Goal: Information Seeking & Learning: Learn about a topic

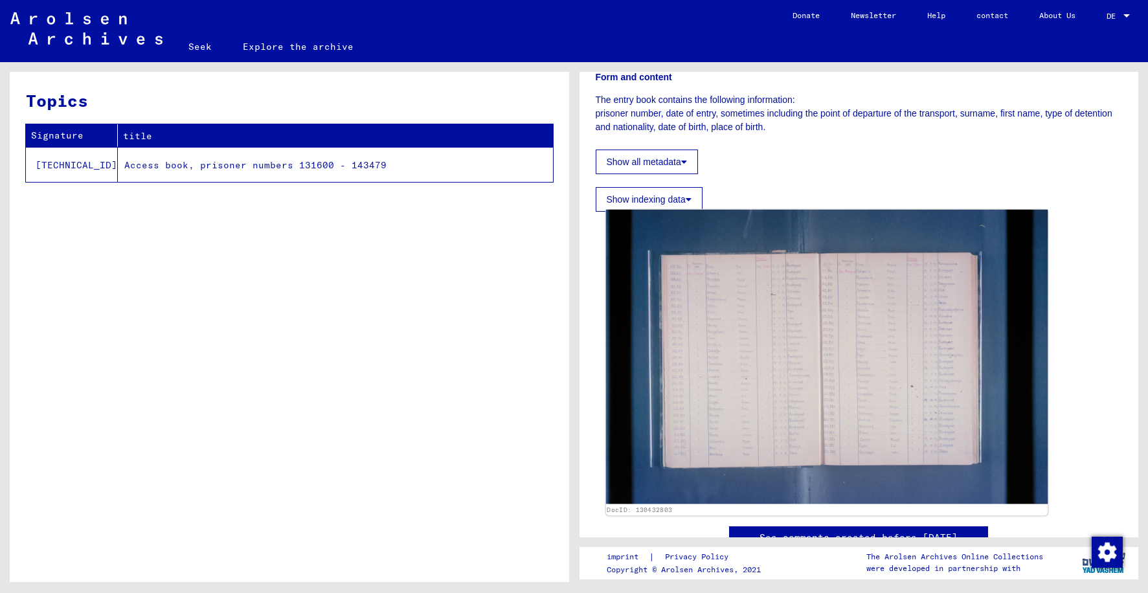
scroll to position [259, 0]
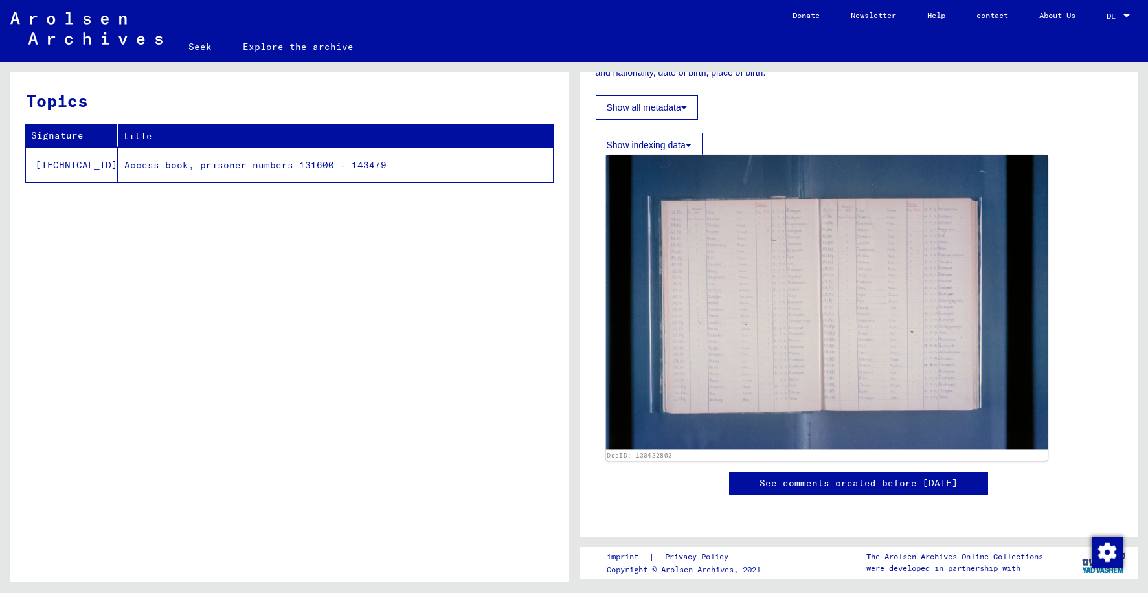
click at [829, 321] on img at bounding box center [826, 302] width 442 height 295
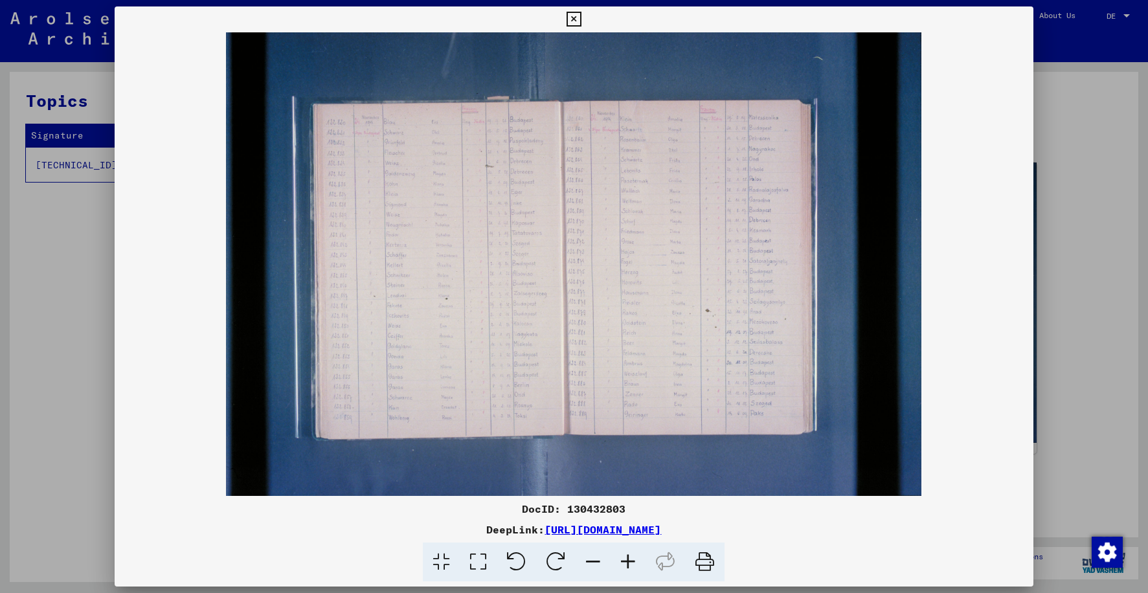
click at [631, 558] on icon at bounding box center [628, 562] width 35 height 39
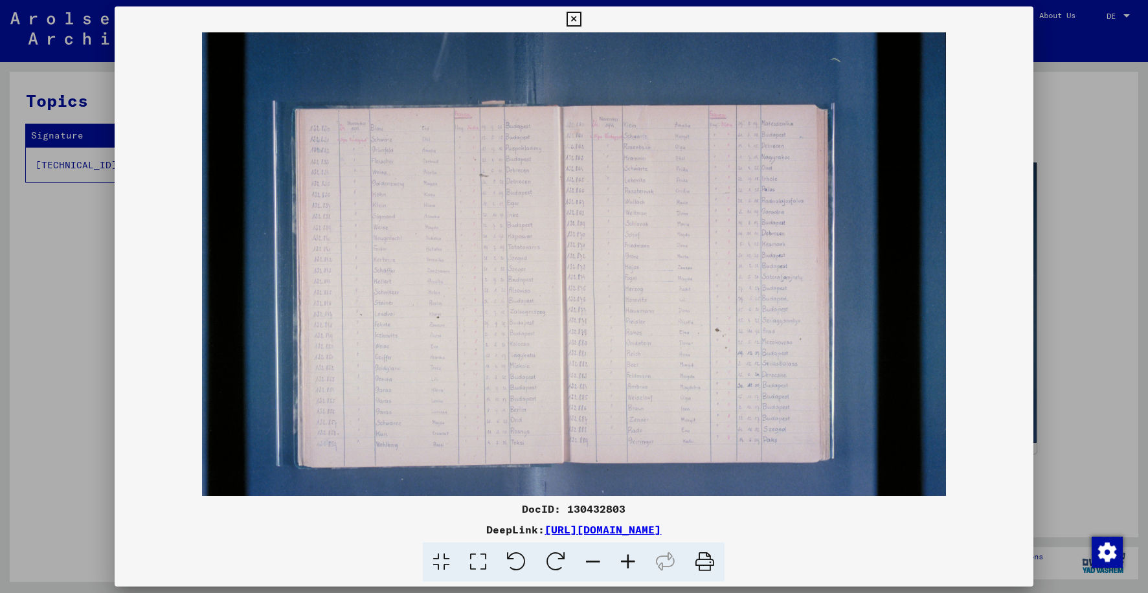
click at [631, 557] on icon at bounding box center [628, 562] width 35 height 39
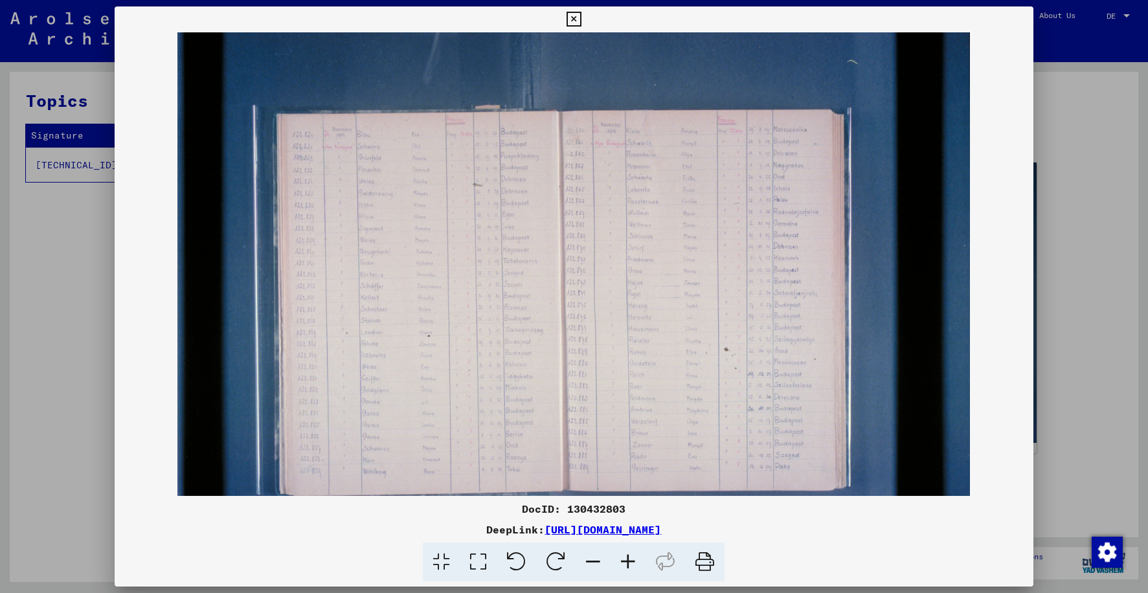
click at [631, 556] on icon at bounding box center [628, 562] width 35 height 39
click at [630, 556] on icon at bounding box center [628, 562] width 35 height 39
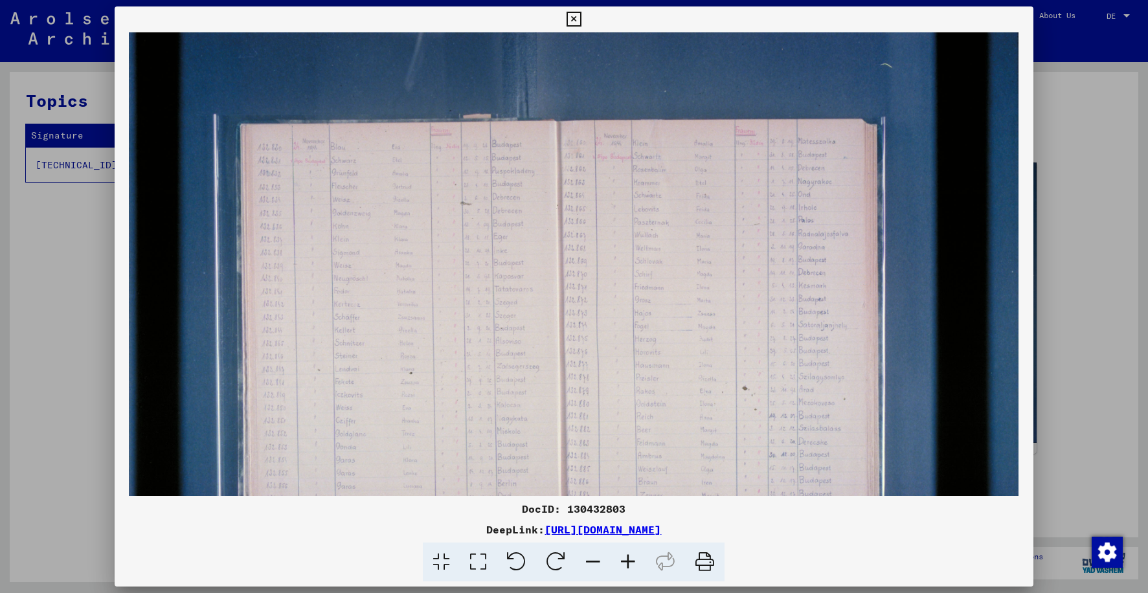
click at [630, 556] on icon at bounding box center [628, 562] width 35 height 39
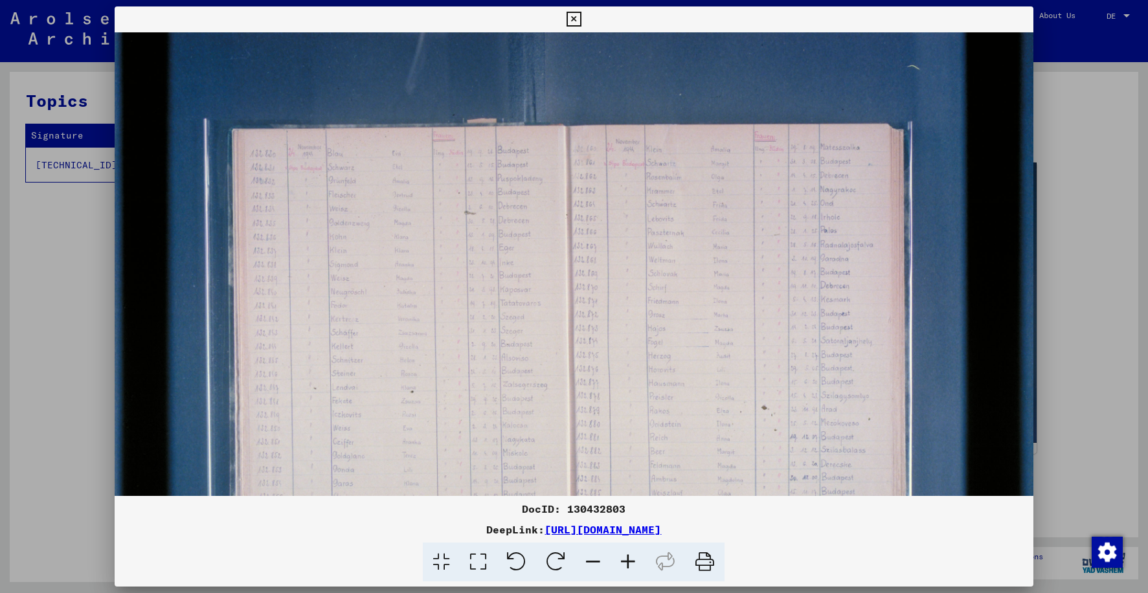
click at [629, 555] on icon at bounding box center [628, 562] width 35 height 39
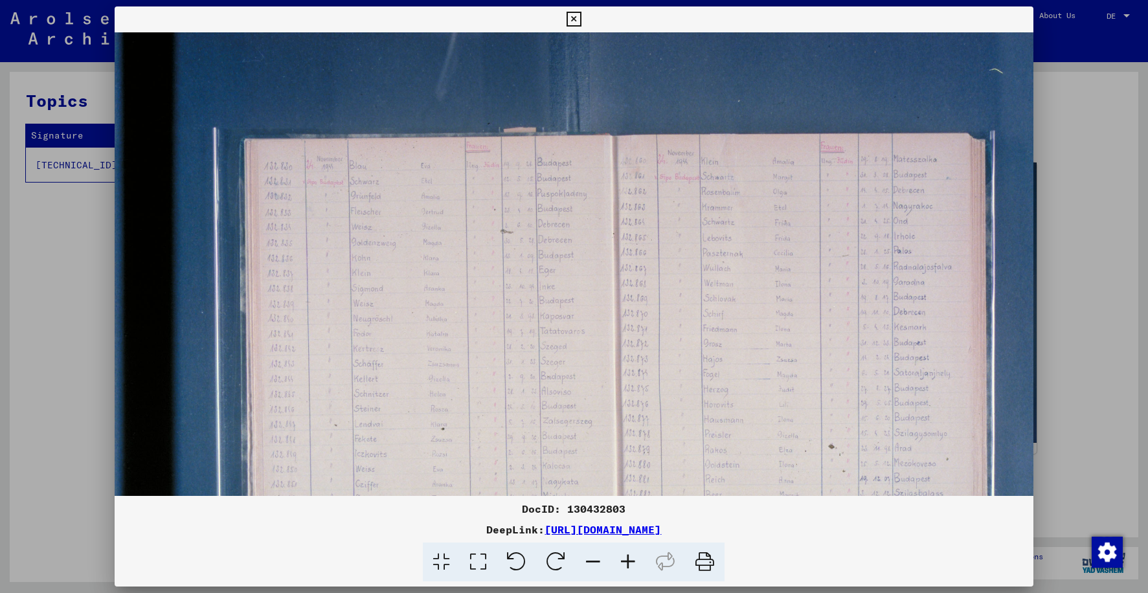
click at [629, 554] on icon at bounding box center [628, 562] width 35 height 39
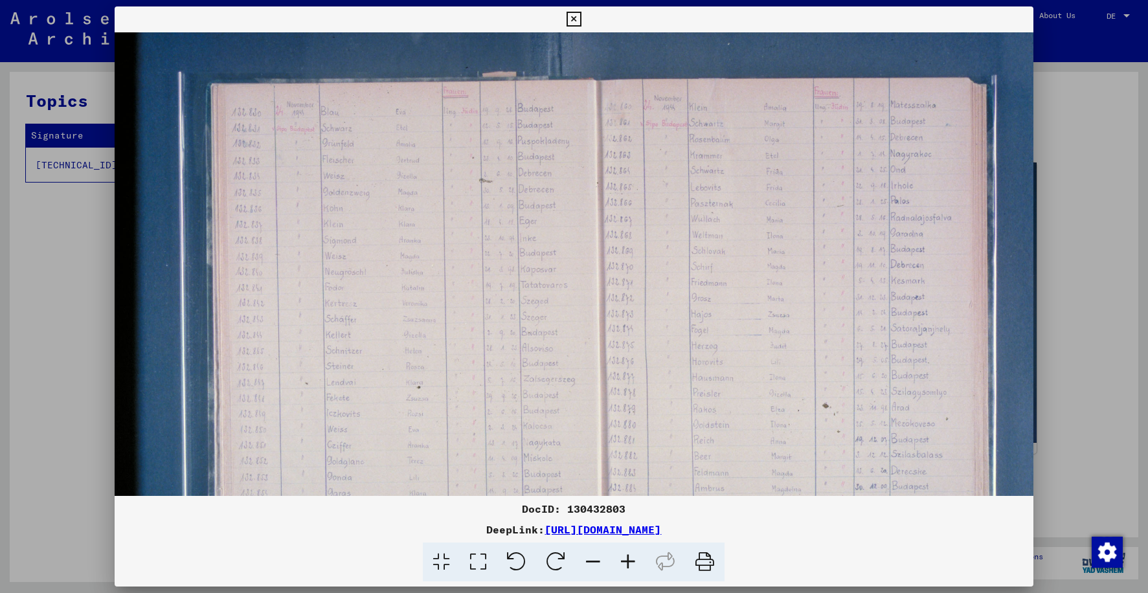
scroll to position [60, 39]
drag, startPoint x: 785, startPoint y: 379, endPoint x: 787, endPoint y: 319, distance: 59.6
click at [787, 319] on img at bounding box center [617, 334] width 1084 height 723
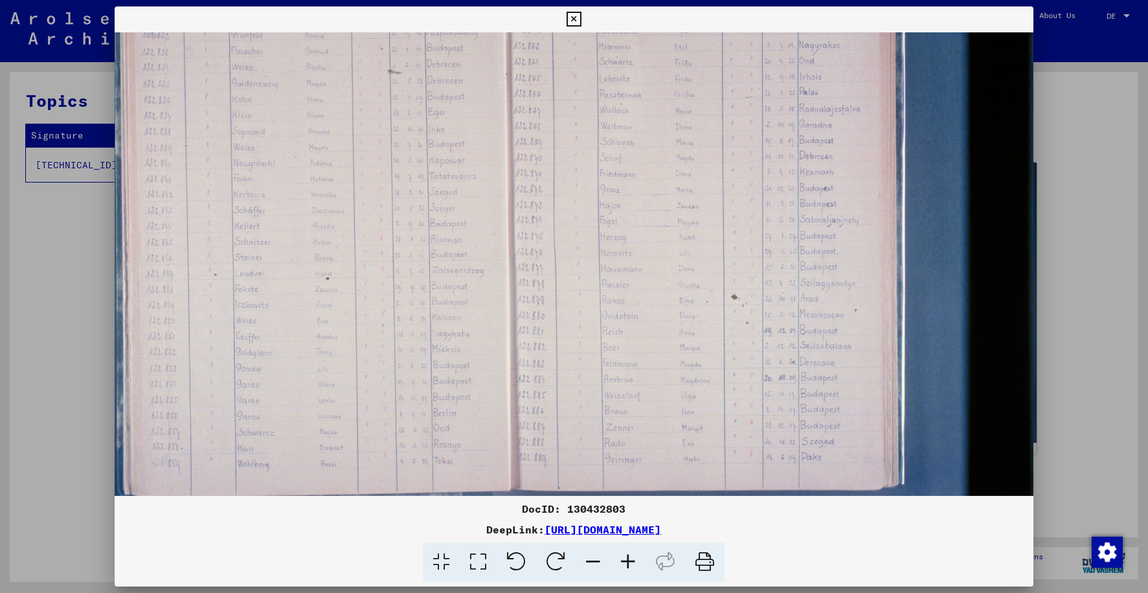
scroll to position [174, 131]
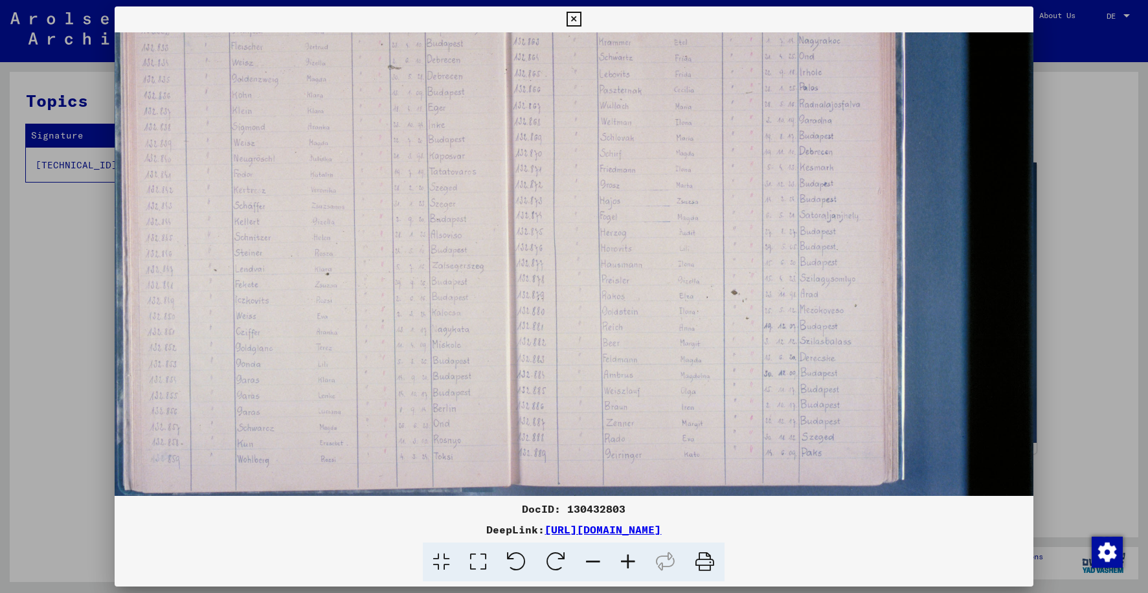
drag, startPoint x: 563, startPoint y: 229, endPoint x: 473, endPoint y: 115, distance: 145.2
click at [473, 115] on img at bounding box center [526, 220] width 1084 height 723
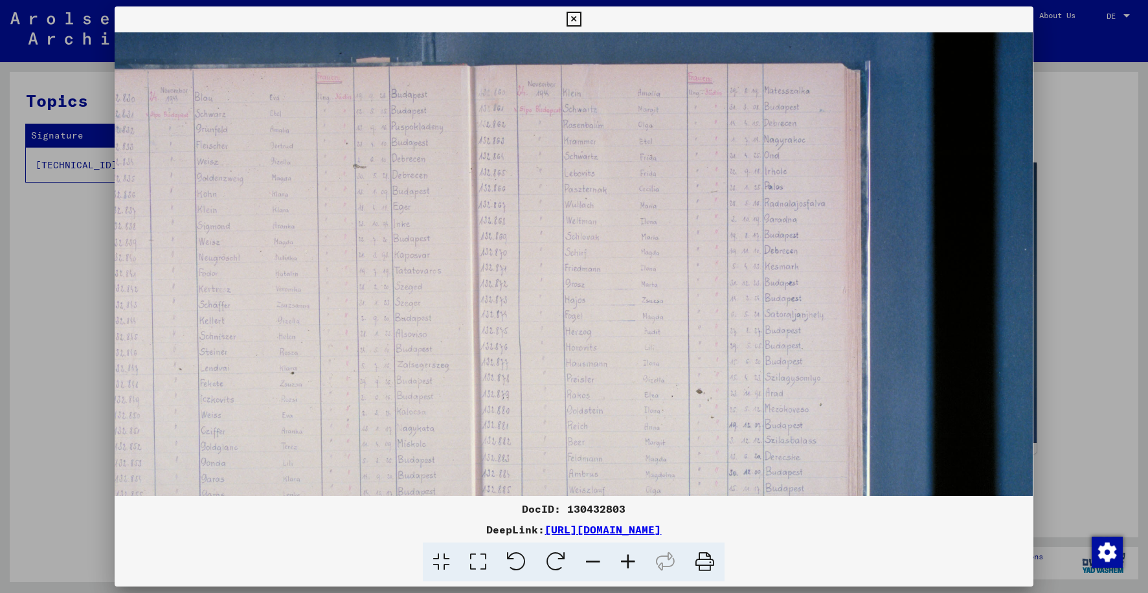
scroll to position [75, 166]
drag, startPoint x: 646, startPoint y: 251, endPoint x: 594, endPoint y: 350, distance: 111.5
click at [594, 350] on img at bounding box center [491, 318] width 1084 height 723
click at [627, 556] on icon at bounding box center [628, 562] width 35 height 39
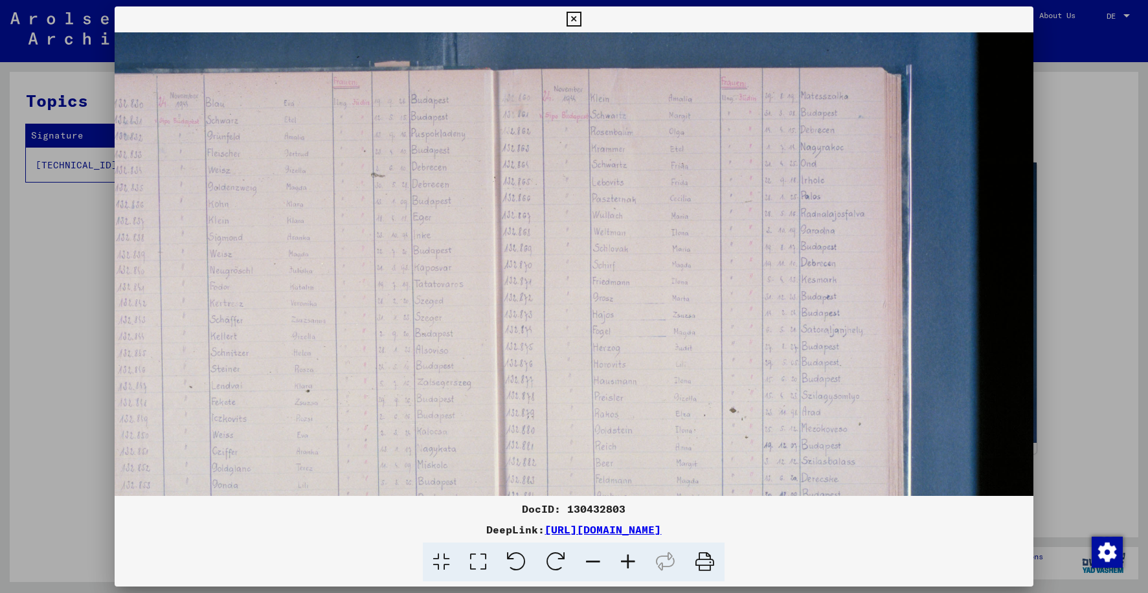
click at [627, 554] on icon at bounding box center [628, 562] width 35 height 39
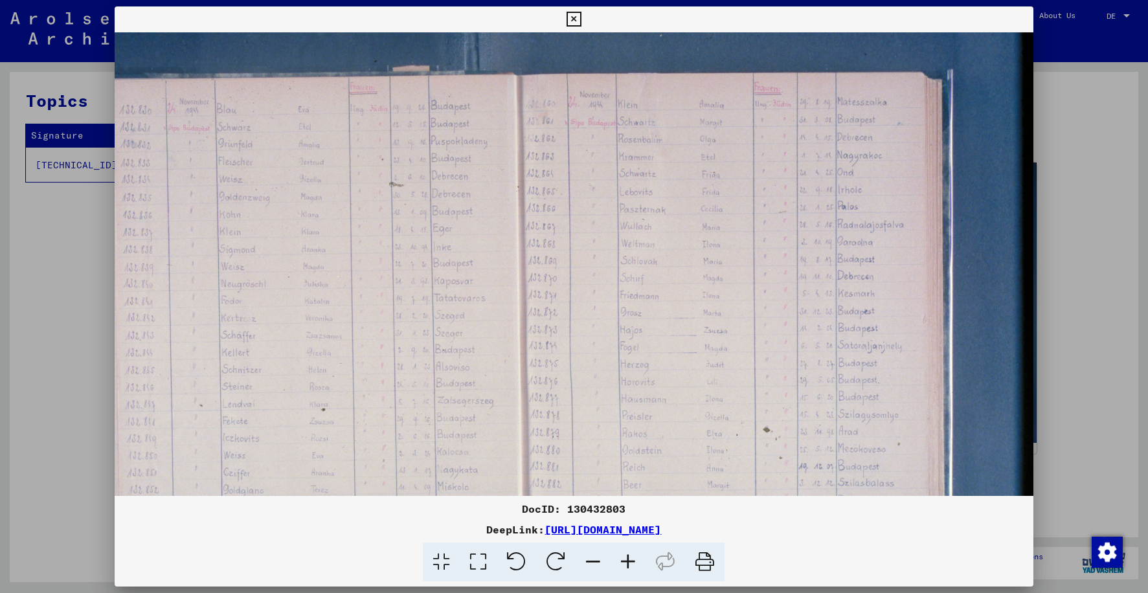
click at [627, 553] on icon at bounding box center [628, 562] width 35 height 39
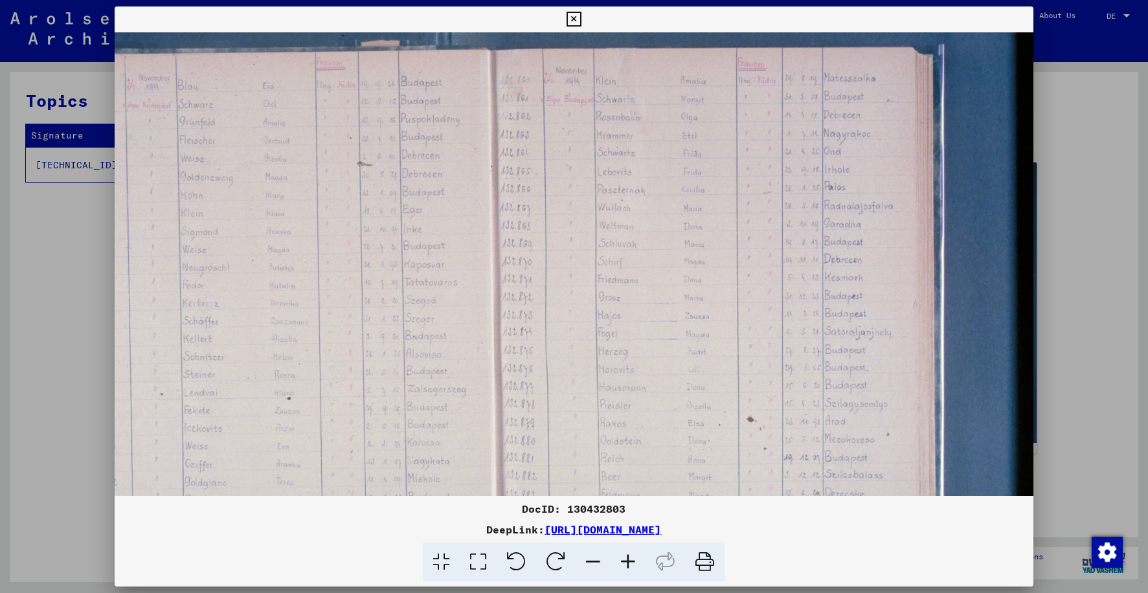
scroll to position [177, 244]
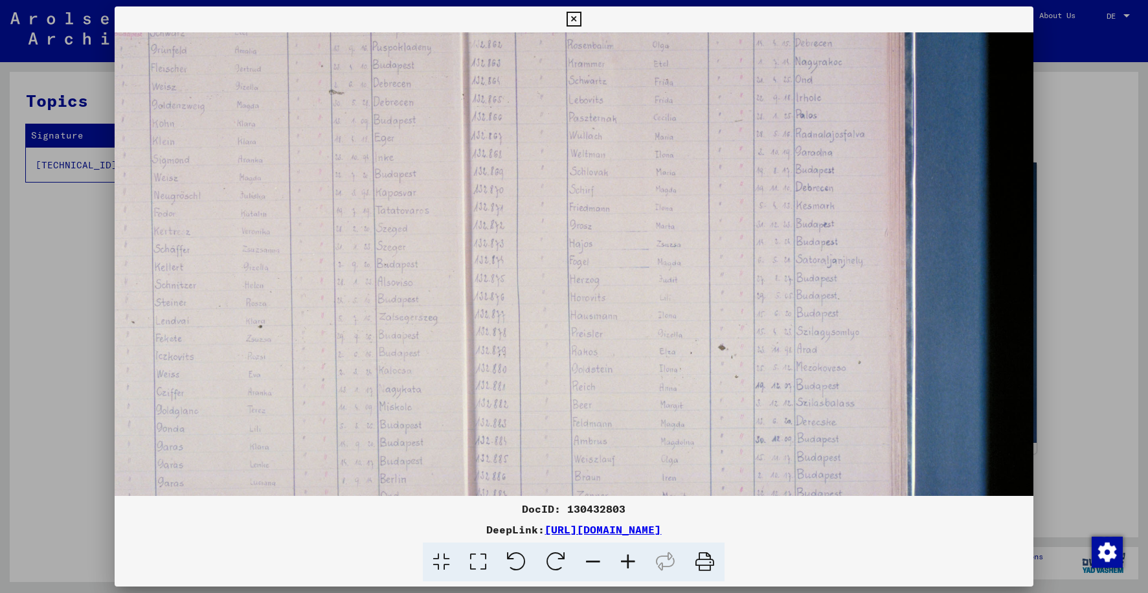
drag, startPoint x: 725, startPoint y: 418, endPoint x: 647, endPoint y: 342, distance: 109.4
click at [647, 342] on img at bounding box center [485, 266] width 1230 height 820
click at [627, 556] on icon at bounding box center [628, 562] width 35 height 39
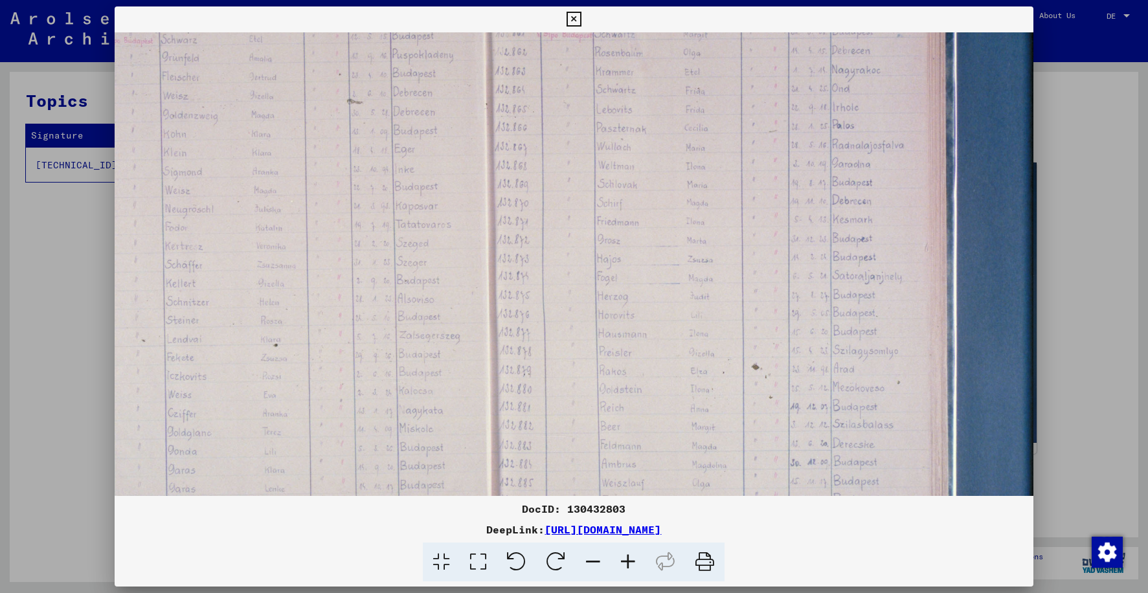
click at [625, 554] on icon at bounding box center [628, 562] width 35 height 39
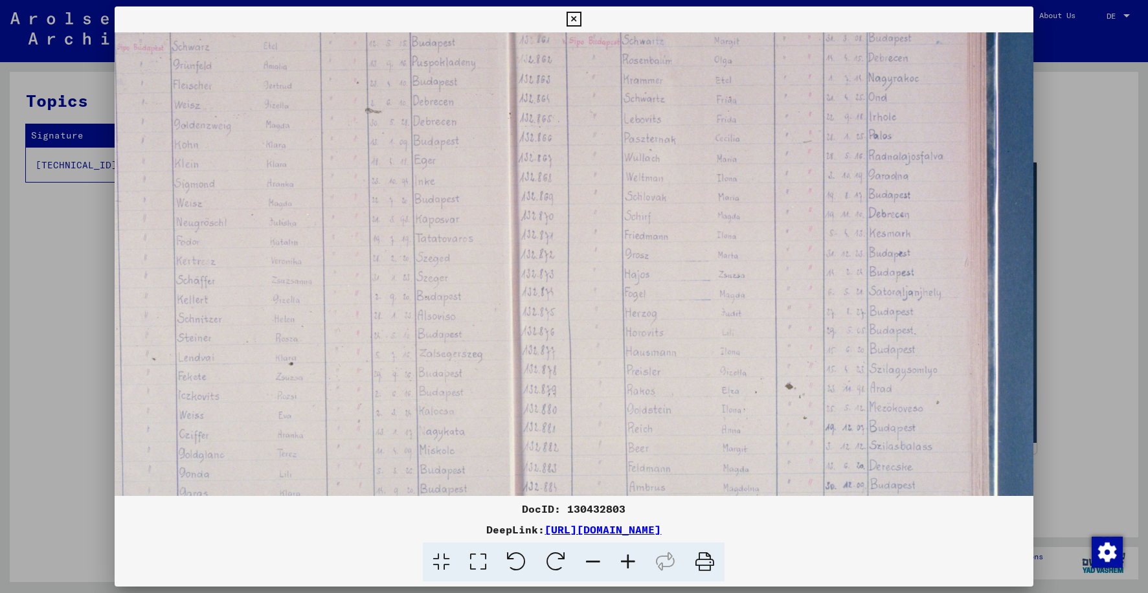
click at [701, 561] on icon at bounding box center [704, 562] width 39 height 39
click at [571, 19] on icon at bounding box center [574, 20] width 15 height 16
